Goal: Information Seeking & Learning: Learn about a topic

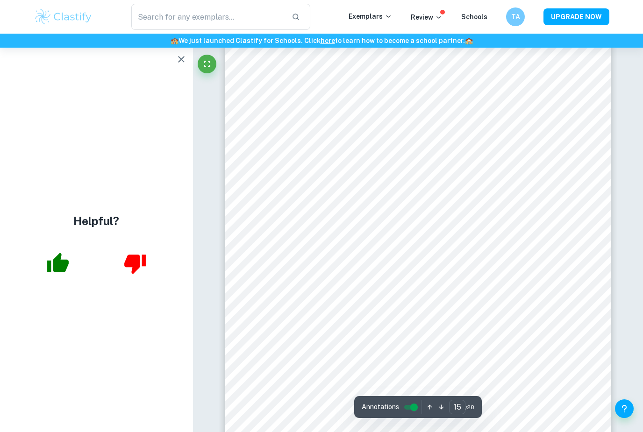
scroll to position [7362, 0]
click at [363, 0] on div "​ Exemplars Review Schools TA UPGRADE NOW" at bounding box center [321, 17] width 643 height 34
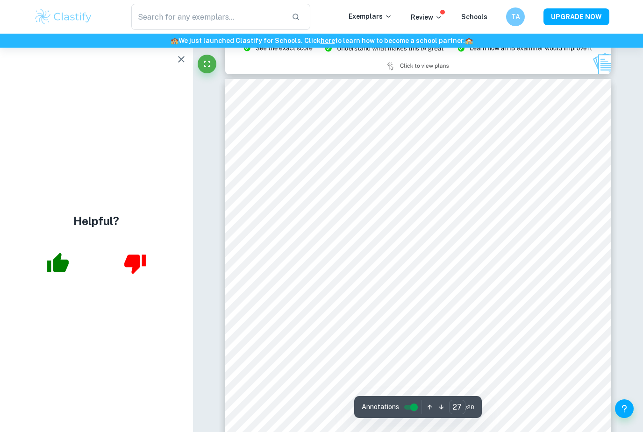
scroll to position [13458, 0]
click at [179, 63] on icon "button" at bounding box center [181, 59] width 11 height 11
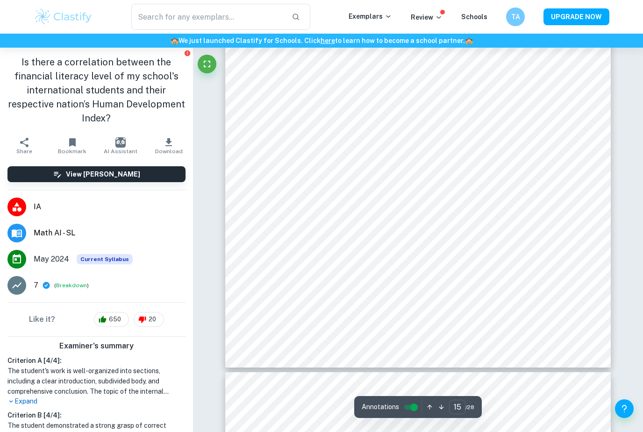
scroll to position [7472, 0]
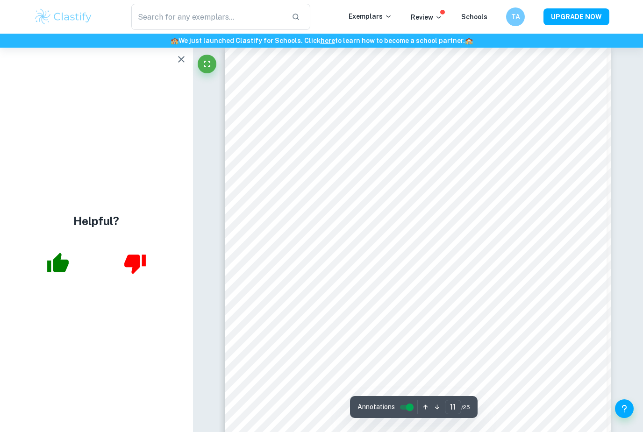
scroll to position [5687, 0]
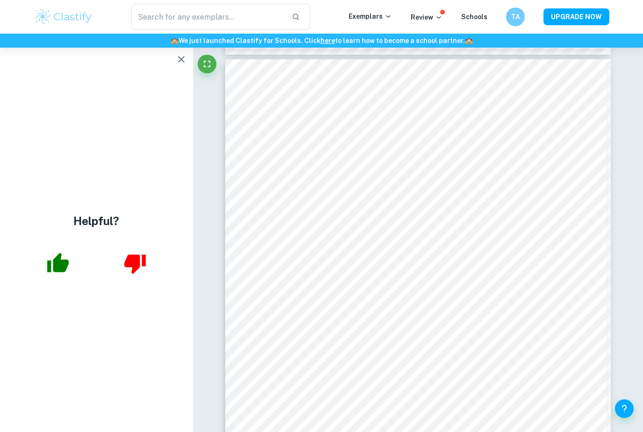
click at [29, 2] on div "​ Exemplars Review Schools TA UPGRADE NOW" at bounding box center [321, 17] width 643 height 34
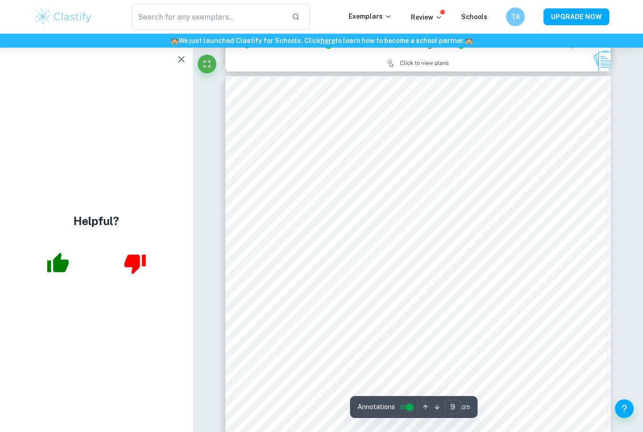
scroll to position [4574, 0]
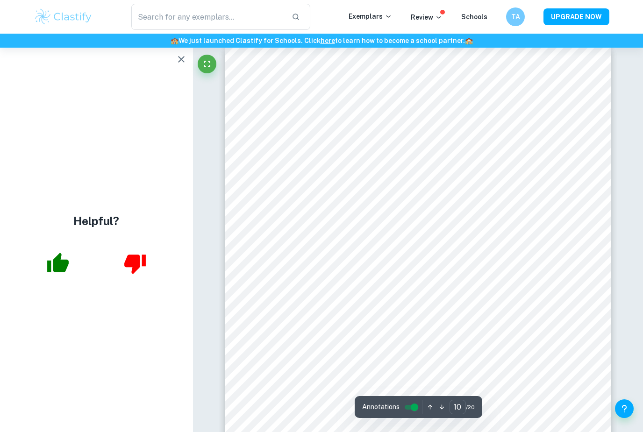
scroll to position [5106, 0]
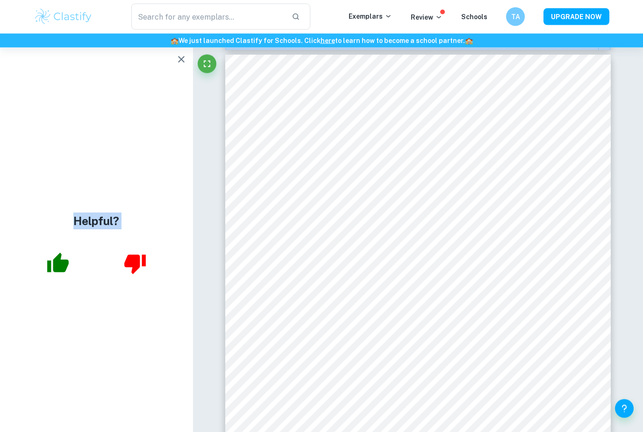
scroll to position [4592, 0]
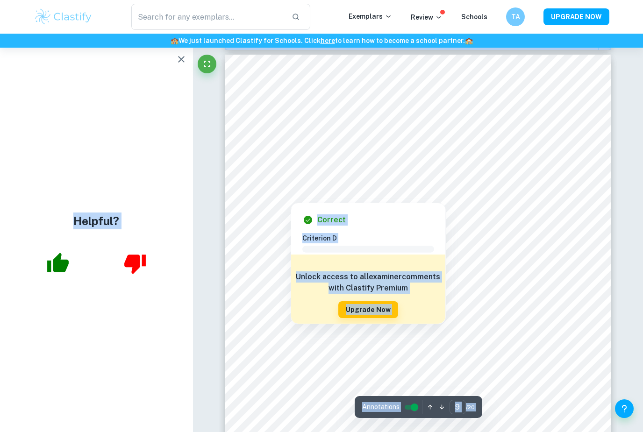
click at [540, 183] on div at bounding box center [429, 178] width 269 height 28
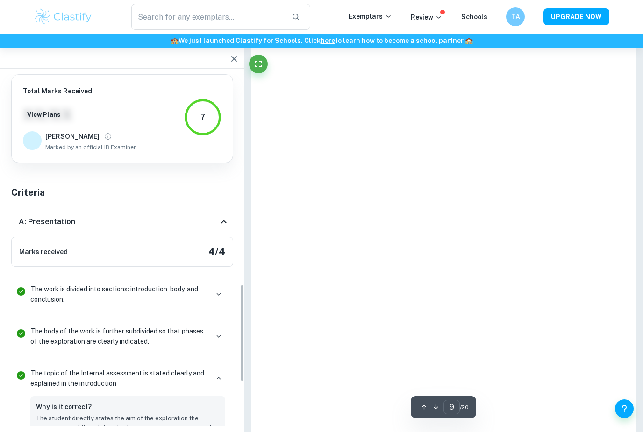
scroll to position [1610, 0]
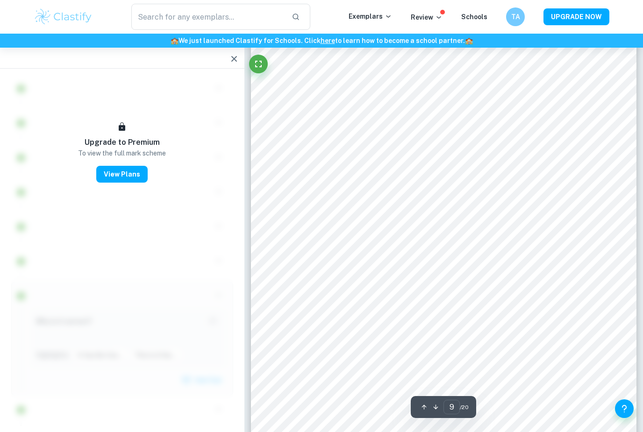
click at [237, 59] on icon "button" at bounding box center [234, 58] width 11 height 11
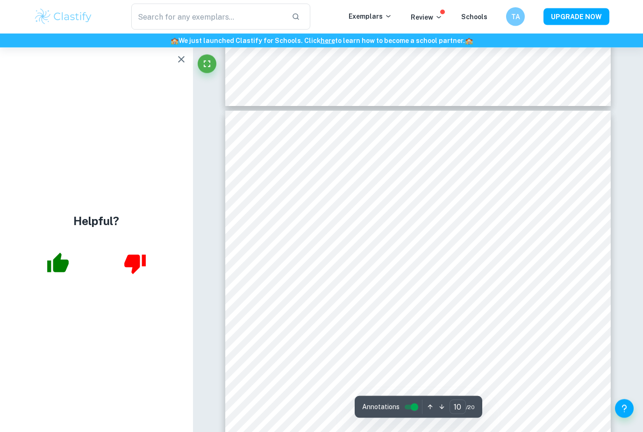
scroll to position [4961, 0]
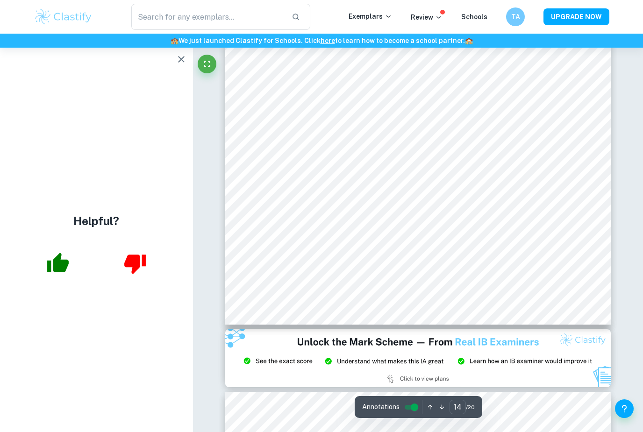
type input "15"
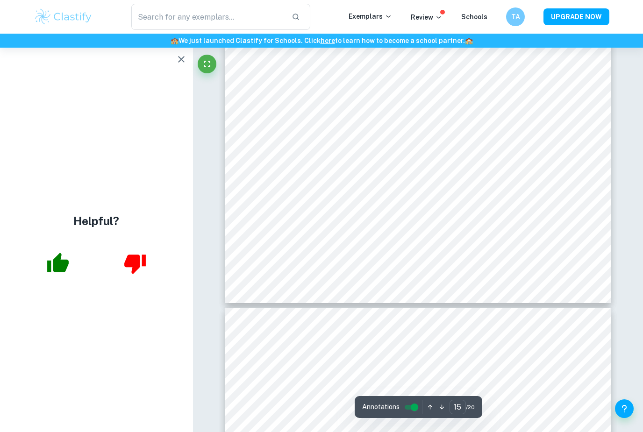
scroll to position [7935, 0]
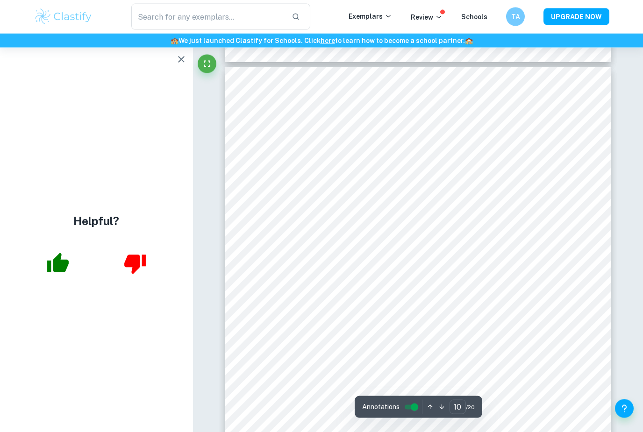
scroll to position [5126, 0]
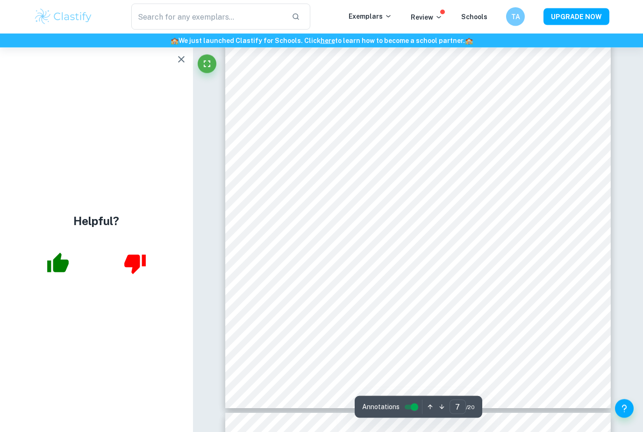
scroll to position [3618, 0]
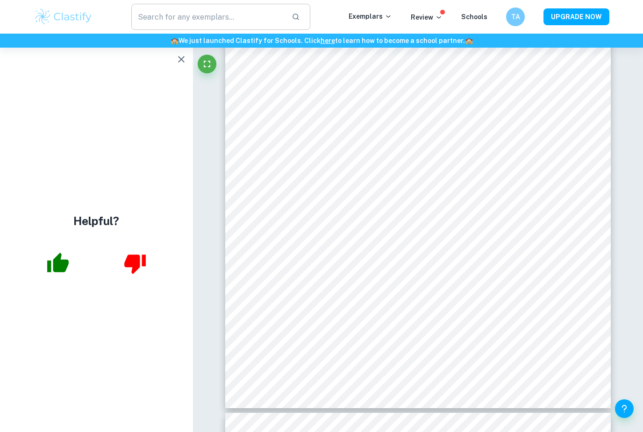
click at [230, 7] on input "text" at bounding box center [207, 17] width 153 height 26
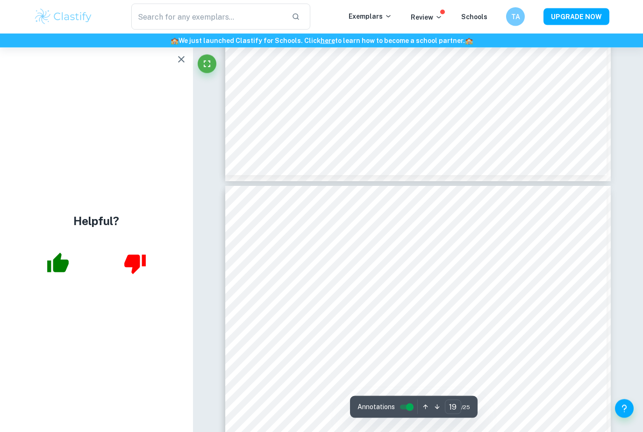
scroll to position [9999, 0]
